Goal: Transaction & Acquisition: Purchase product/service

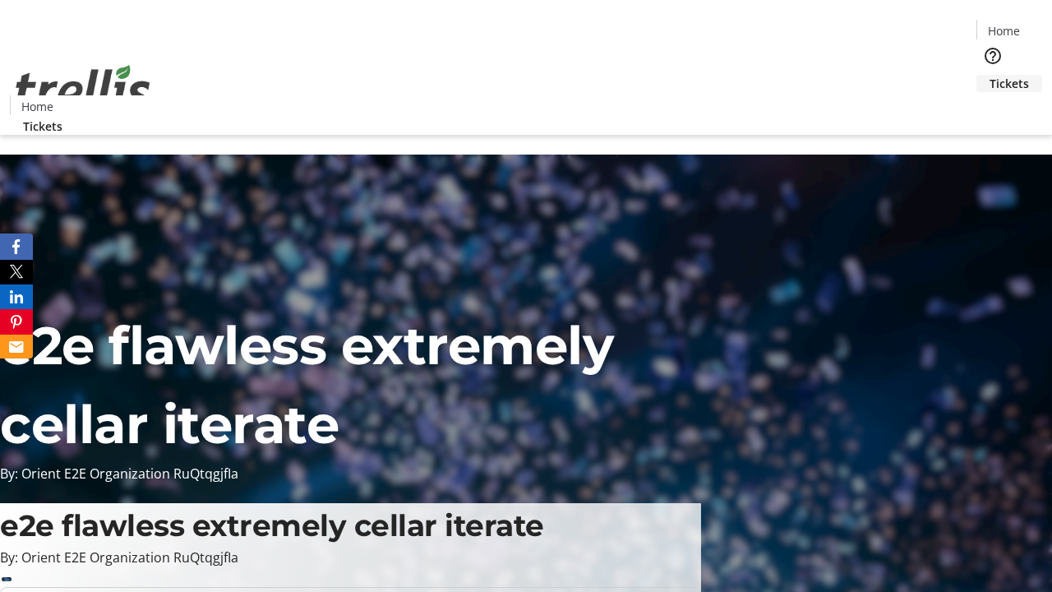
click at [990, 75] on span "Tickets" at bounding box center [1009, 83] width 39 height 17
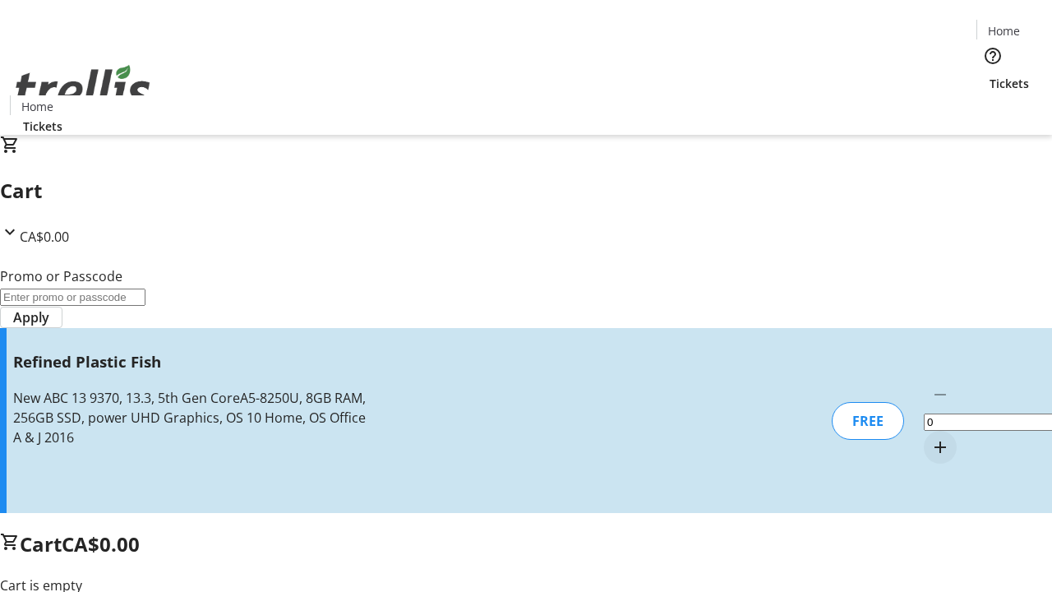
click at [930, 437] on mat-icon "Increment by one" at bounding box center [940, 447] width 20 height 20
type input "1"
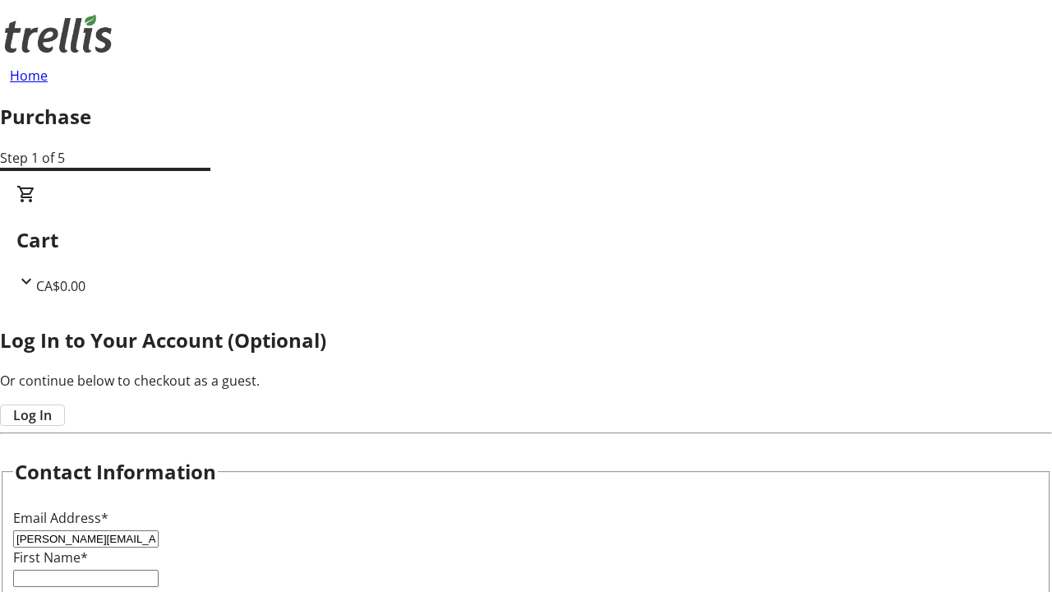
type input "[PERSON_NAME][EMAIL_ADDRESS][DOMAIN_NAME]"
type input "[PERSON_NAME]"
